Goal: Check status: Check status

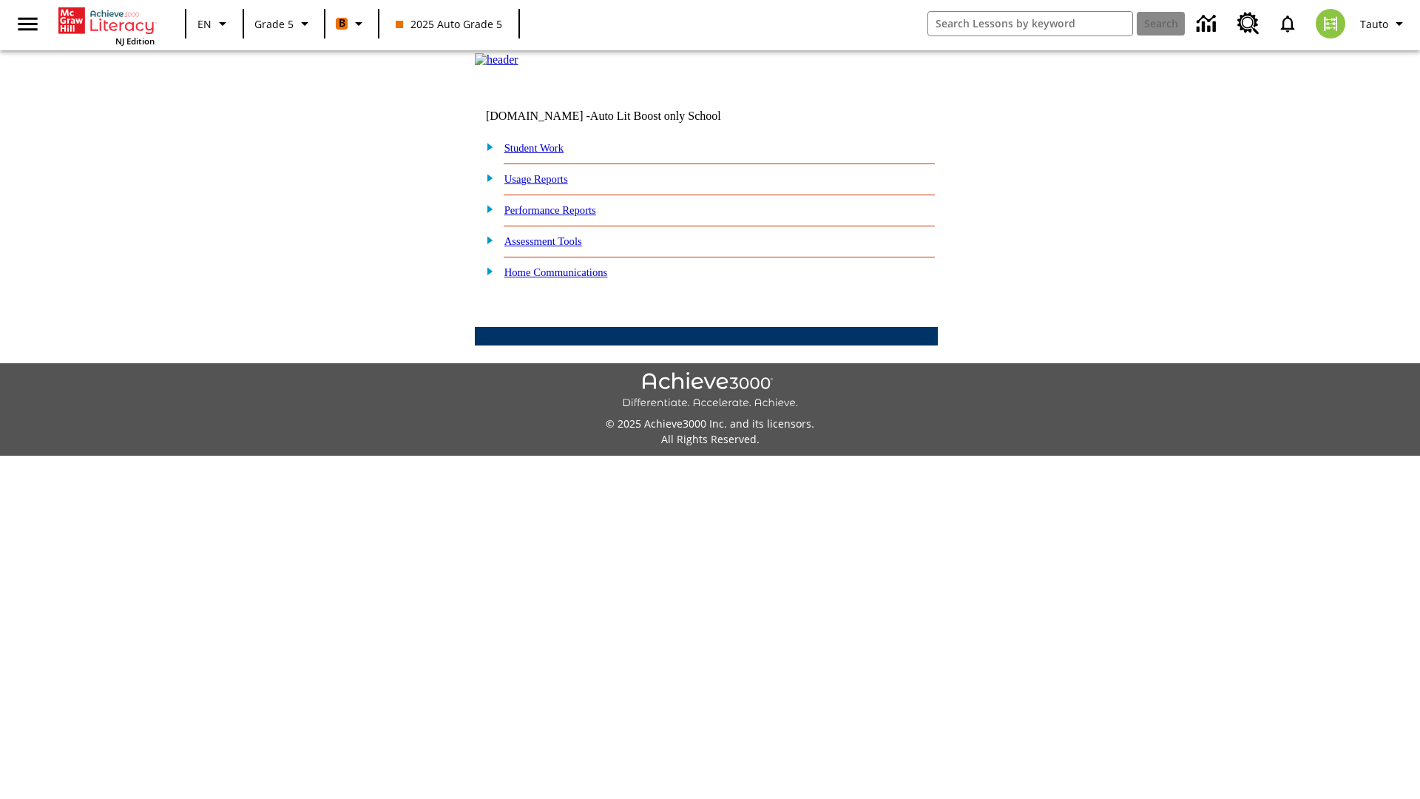
click at [544, 154] on link "Student Work" at bounding box center [534, 148] width 59 height 12
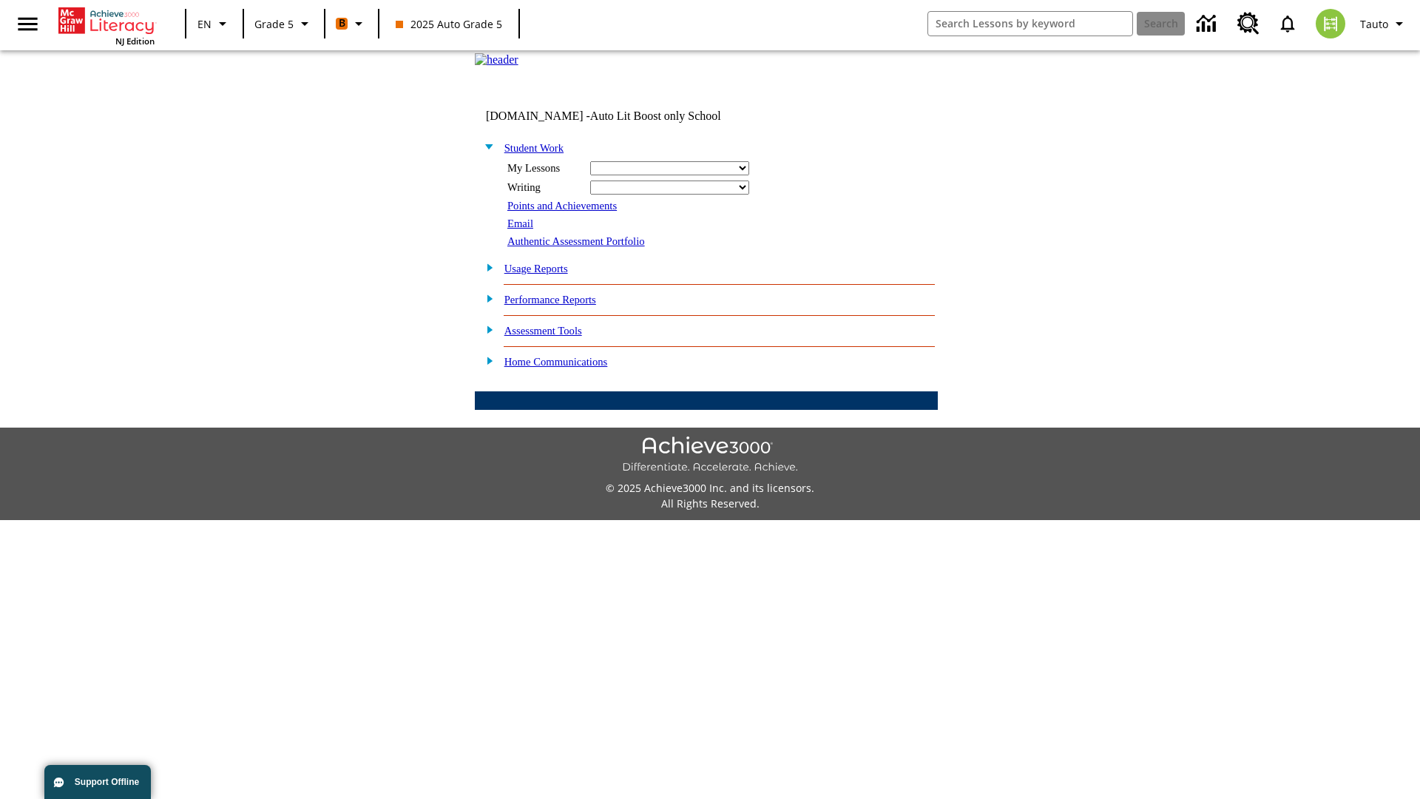
select select "/options/reports/?report_id=12&atype=1&section=2"
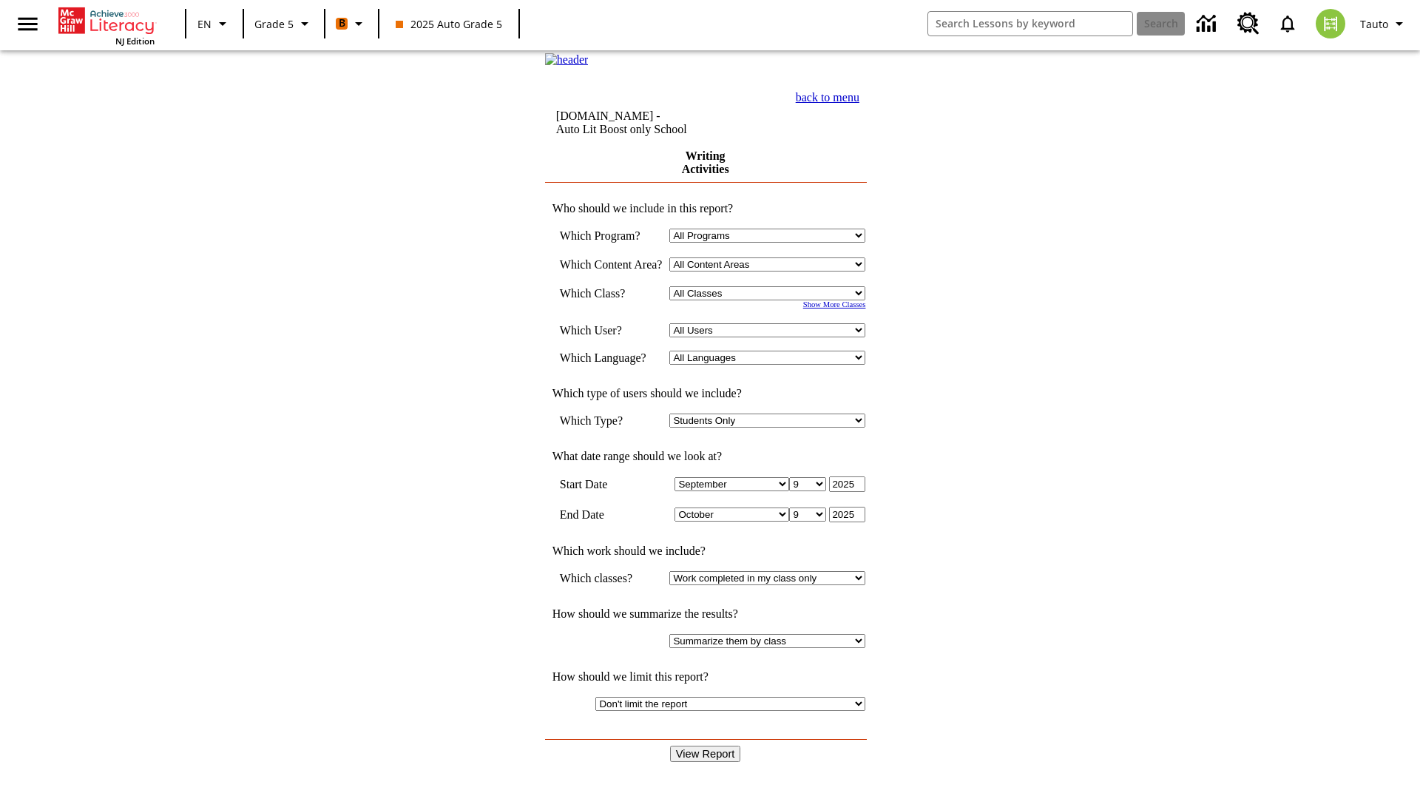
click at [772, 300] on select "Select a Class: All Classes 2025 Auto Grade 5 OL 2025 Auto Grade 6" at bounding box center [767, 293] width 196 height 14
select select "11133131"
